Goal: Task Accomplishment & Management: Manage account settings

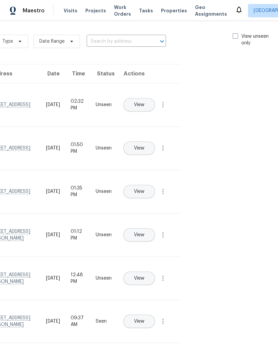
scroll to position [2, 75]
click at [237, 34] on label "View unseen only" at bounding box center [256, 39] width 46 height 13
click at [237, 34] on input "View unseen only" at bounding box center [235, 35] width 4 height 4
checkbox input "true"
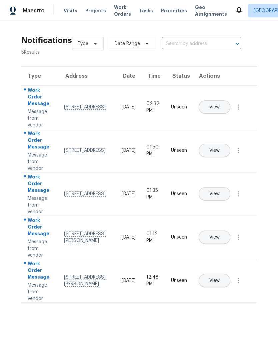
scroll to position [0, 0]
click at [230, 230] on button "View" at bounding box center [215, 236] width 32 height 13
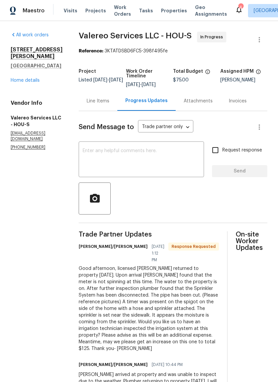
click at [99, 103] on div "Line Items" at bounding box center [98, 101] width 23 height 7
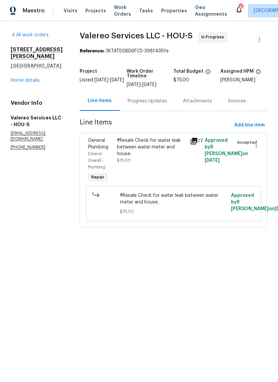
click at [194, 143] on icon at bounding box center [194, 141] width 7 height 7
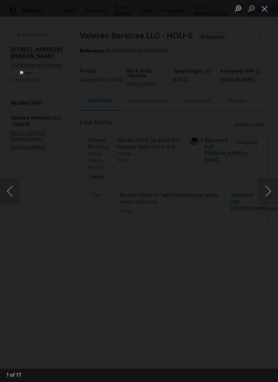
click at [270, 192] on button "Next image" at bounding box center [268, 191] width 20 height 27
click at [263, 195] on button "Next image" at bounding box center [268, 191] width 20 height 27
click at [257, 195] on div "Lightbox" at bounding box center [139, 191] width 278 height 382
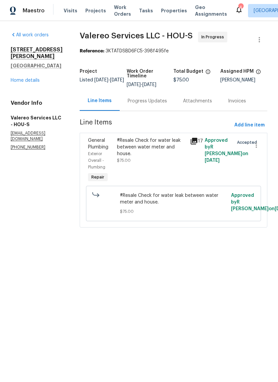
click at [20, 79] on div "All work orders 5514 Baldwin Elm St Richmond, TX 77407 Home details Vendor Info…" at bounding box center [37, 91] width 53 height 118
click at [14, 78] on link "Home details" at bounding box center [25, 80] width 29 height 5
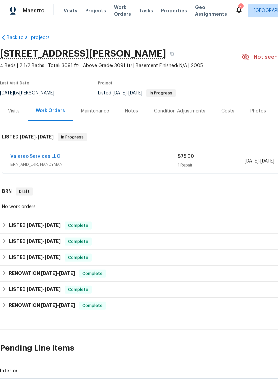
click at [235, 7] on icon at bounding box center [239, 10] width 8 height 8
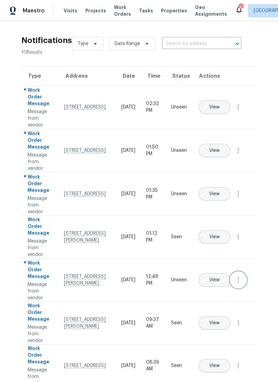
click at [239, 282] on icon "button" at bounding box center [238, 279] width 1 height 5
click at [220, 287] on div "Mark Seen" at bounding box center [200, 287] width 52 height 7
click at [243, 242] on button "button" at bounding box center [238, 237] width 16 height 16
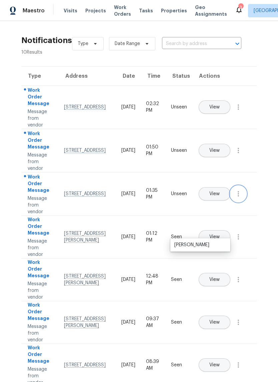
click at [240, 193] on button "button" at bounding box center [238, 194] width 16 height 16
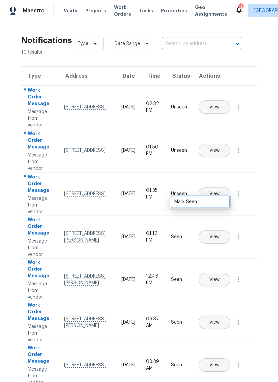
click at [224, 202] on div "Mark Seen" at bounding box center [200, 201] width 52 height 7
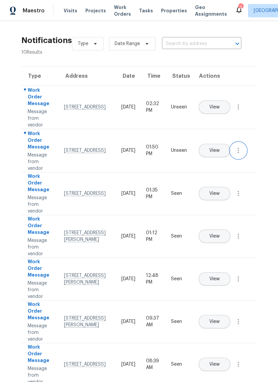
click at [241, 154] on icon "button" at bounding box center [238, 150] width 8 height 8
click at [212, 162] on link "Mark Seen" at bounding box center [200, 158] width 57 height 10
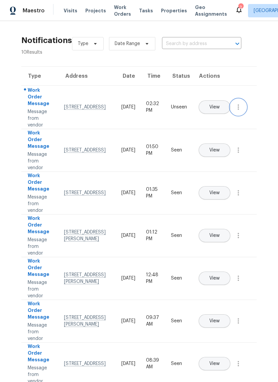
click at [244, 110] on button "button" at bounding box center [238, 107] width 16 height 16
click at [216, 115] on div "Mark Seen" at bounding box center [200, 115] width 52 height 7
